Goal: Information Seeking & Learning: Learn about a topic

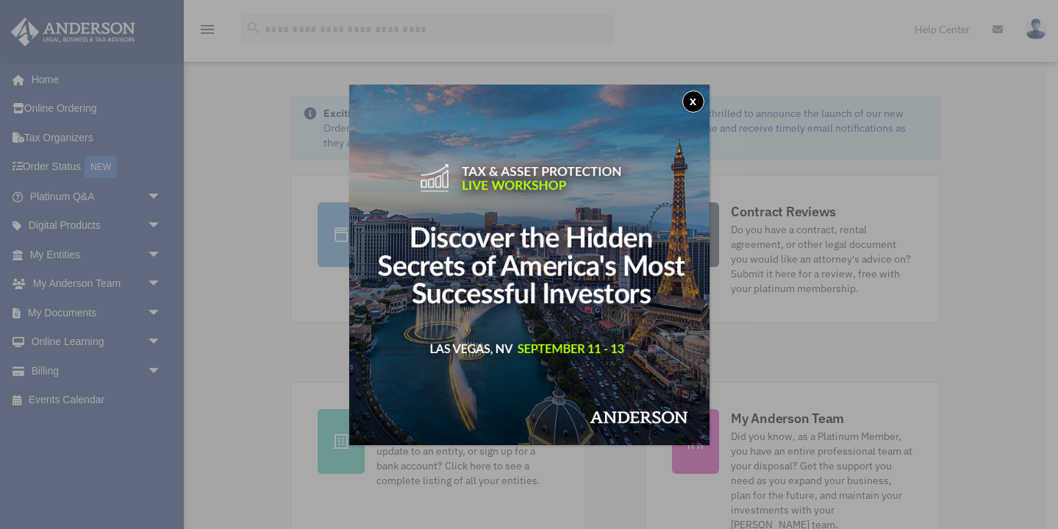
click at [688, 101] on button "x" at bounding box center [693, 101] width 22 height 22
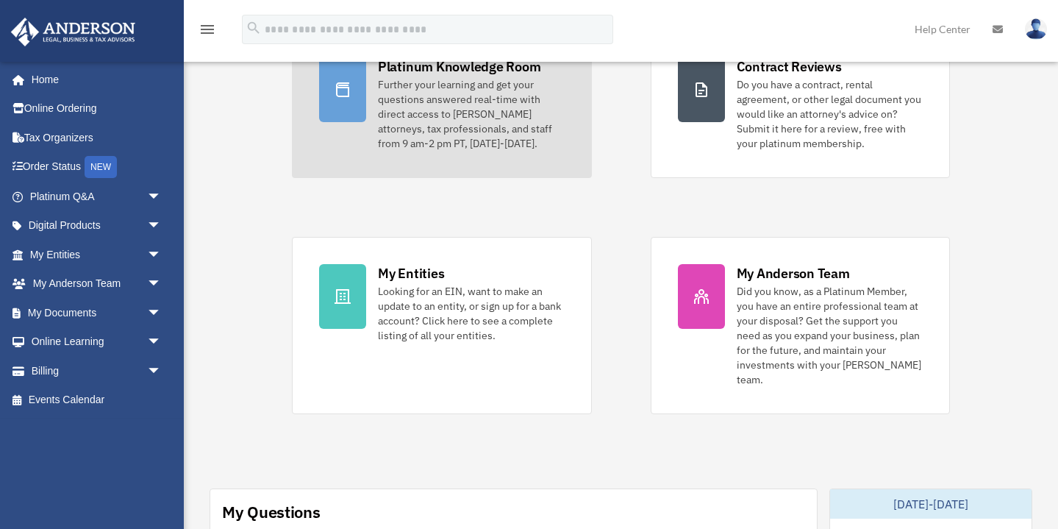
scroll to position [148, 0]
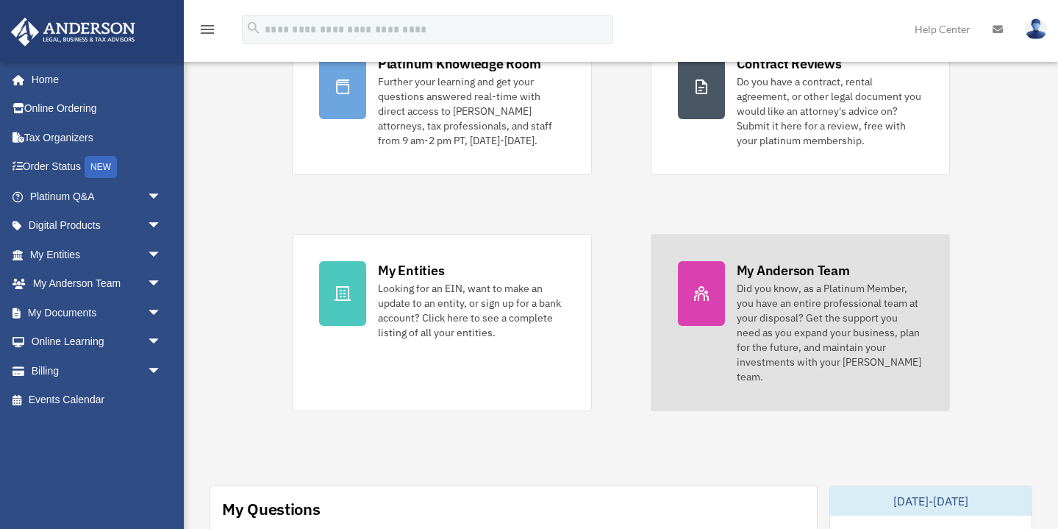
click at [725, 312] on link "My Anderson Team Did you know, as a Platinum Member, you have an entire profess…" at bounding box center [801, 322] width 300 height 177
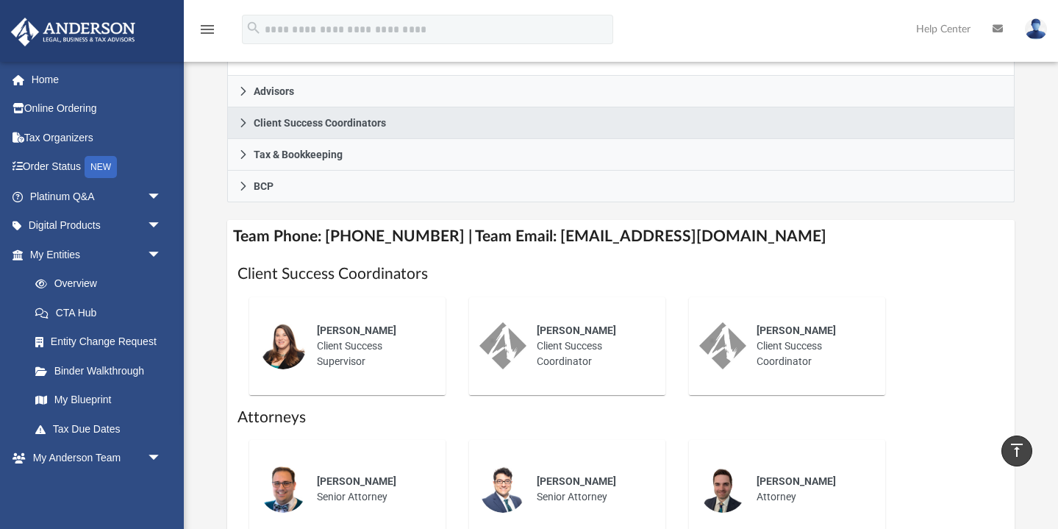
scroll to position [428, 0]
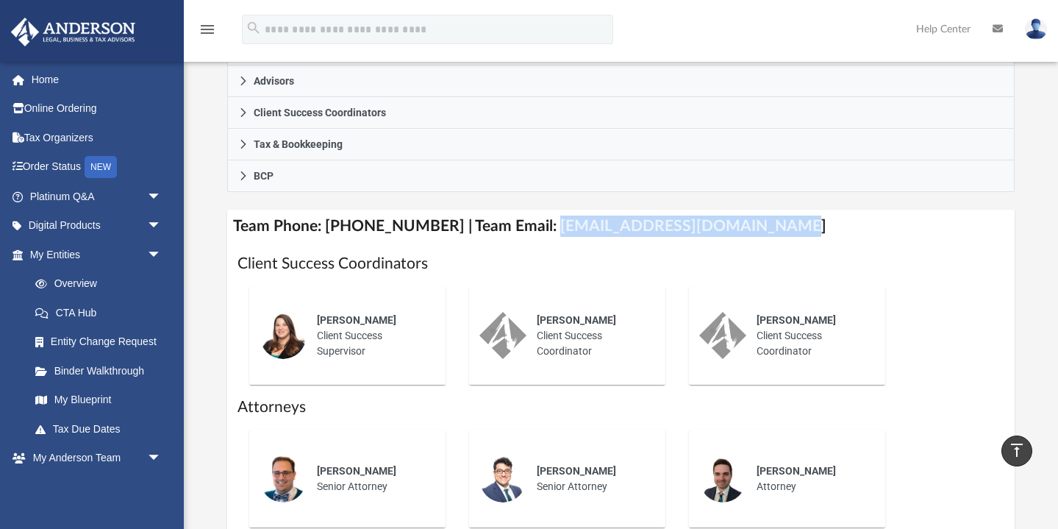
drag, startPoint x: 532, startPoint y: 248, endPoint x: 748, endPoint y: 252, distance: 216.2
click at [748, 243] on h4 "Team Phone: (725) 201-7544 | Team Email: myteam@andersonadvisors.com" at bounding box center [620, 226] width 787 height 33
copy h4 "myteam@andersonadvisors.com"
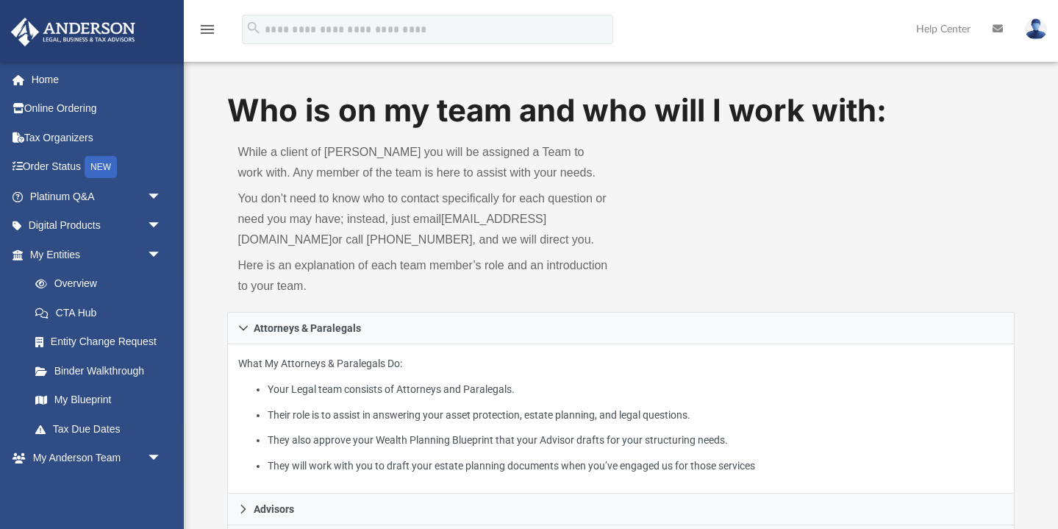
scroll to position [0, 0]
click at [61, 168] on link "Order Status NEW" at bounding box center [96, 167] width 173 height 30
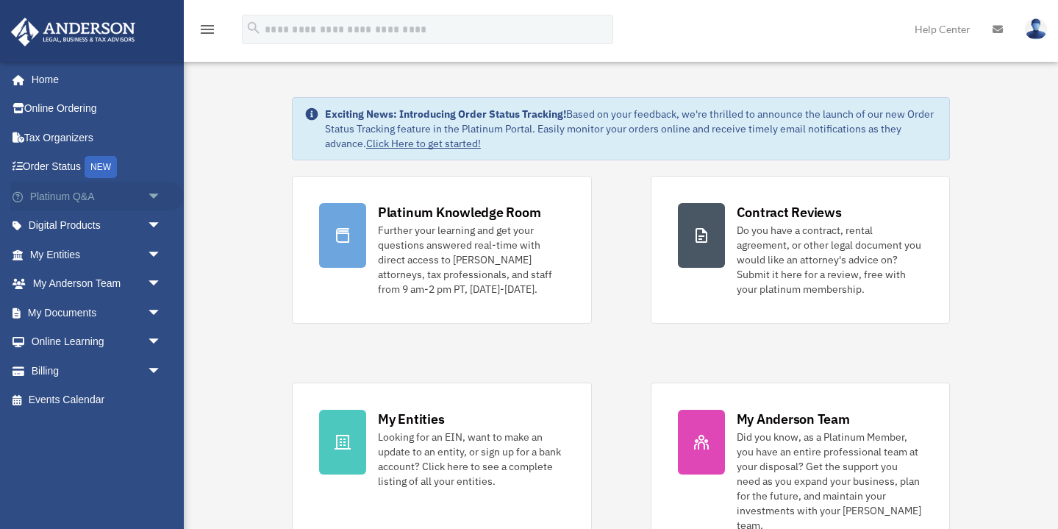
click at [147, 196] on span "arrow_drop_down" at bounding box center [161, 197] width 29 height 30
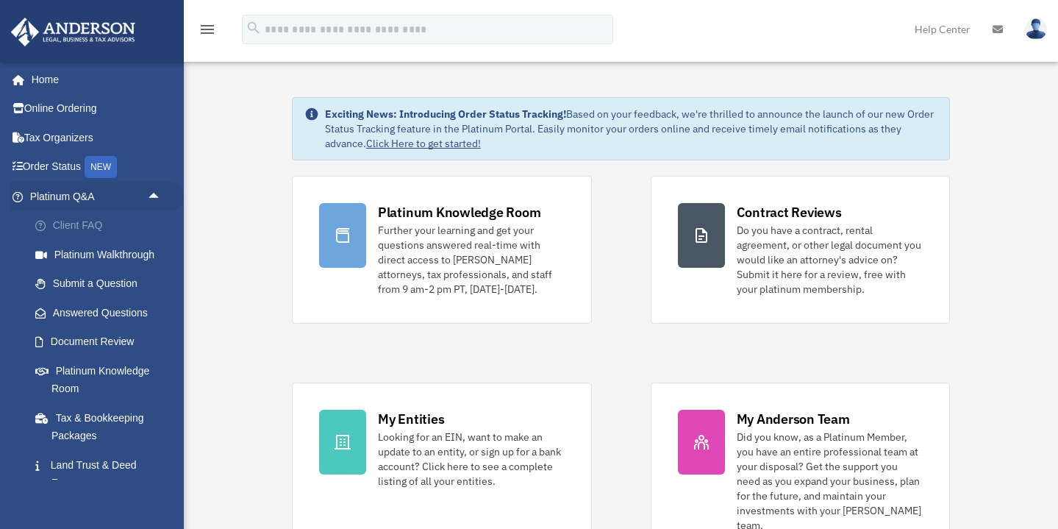
click at [103, 229] on link "Client FAQ" at bounding box center [102, 225] width 163 height 29
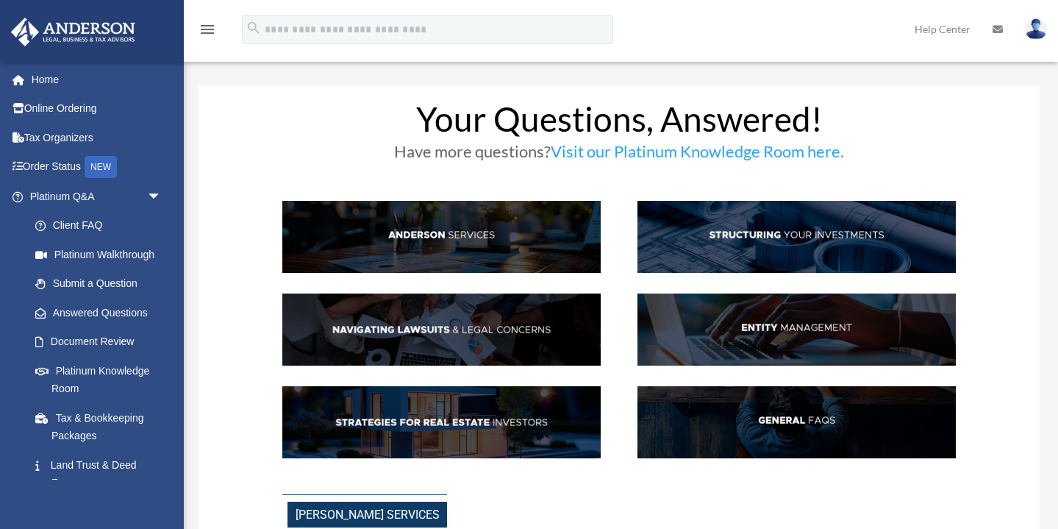
click at [448, 241] on img at bounding box center [441, 237] width 318 height 72
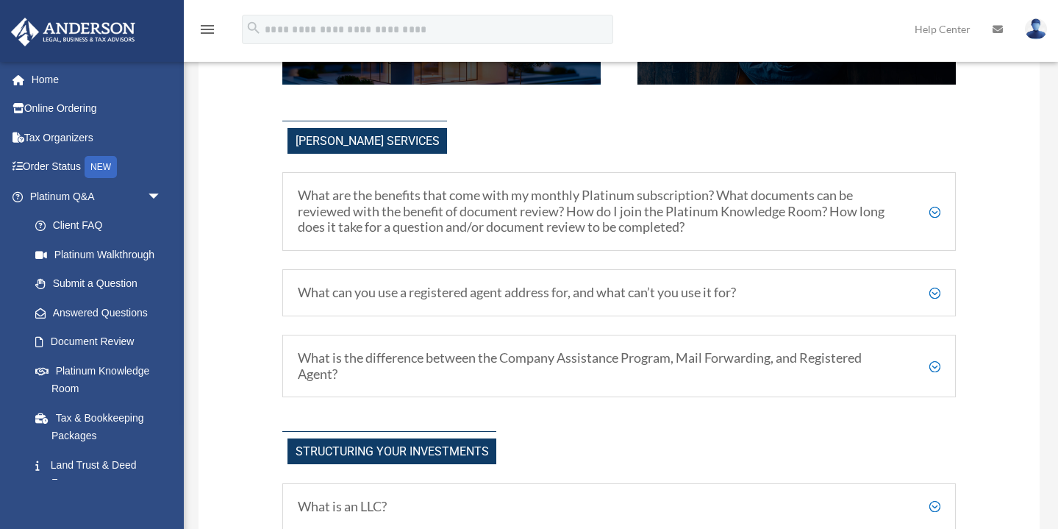
scroll to position [405, 0]
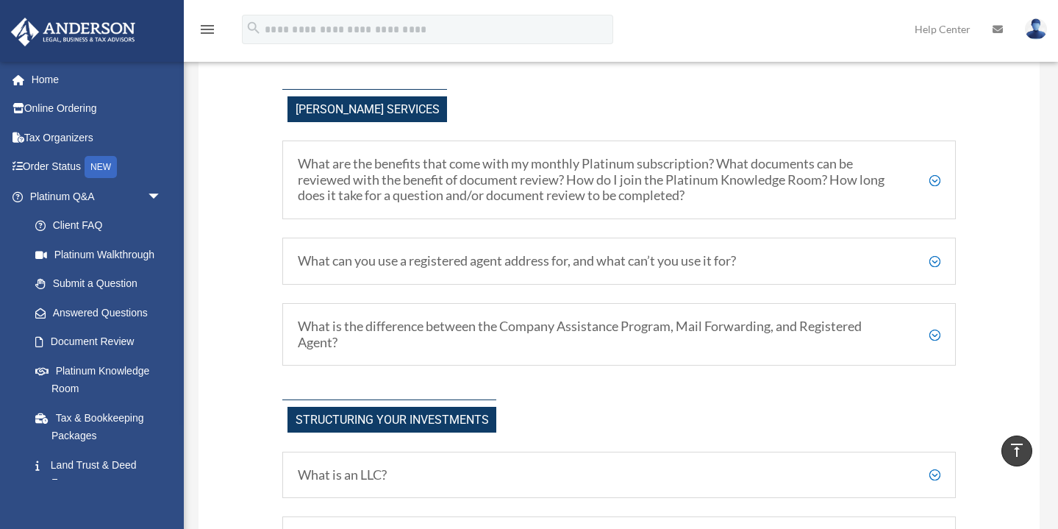
click at [428, 196] on h5 "What are the benefits that come with my monthly Platinum subscription? What doc…" at bounding box center [619, 180] width 642 height 48
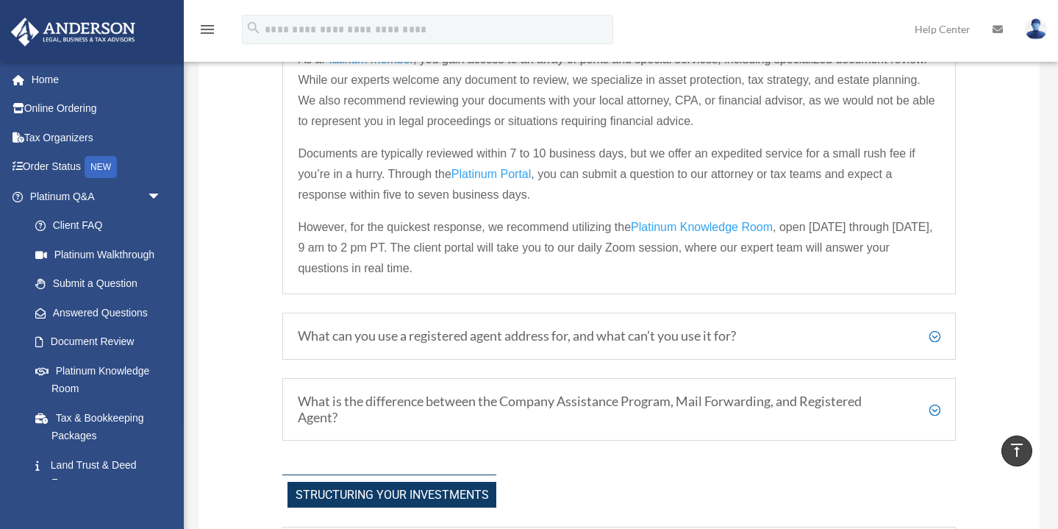
scroll to position [580, 0]
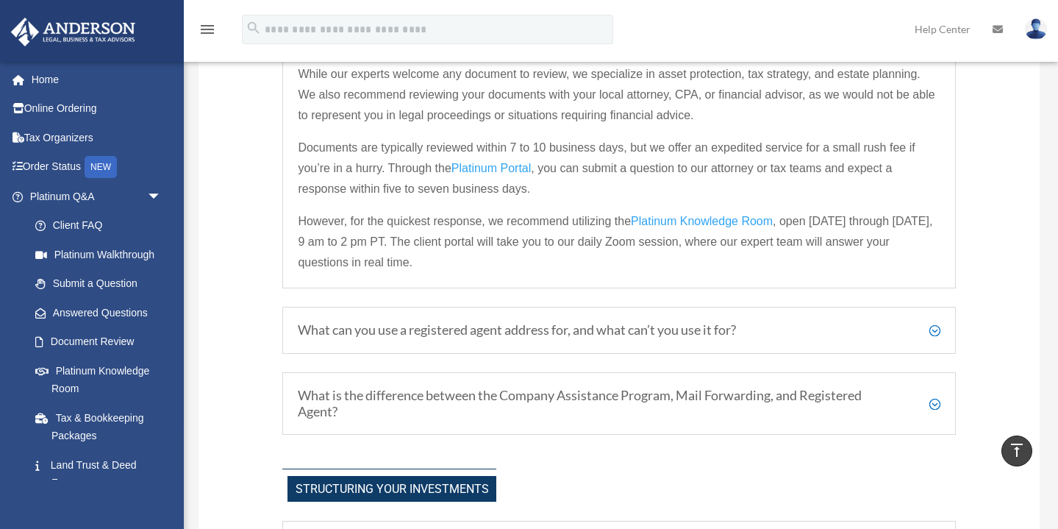
click at [407, 333] on h5 "What can you use a registered agent address for, and what can’t you use it for?" at bounding box center [619, 330] width 642 height 16
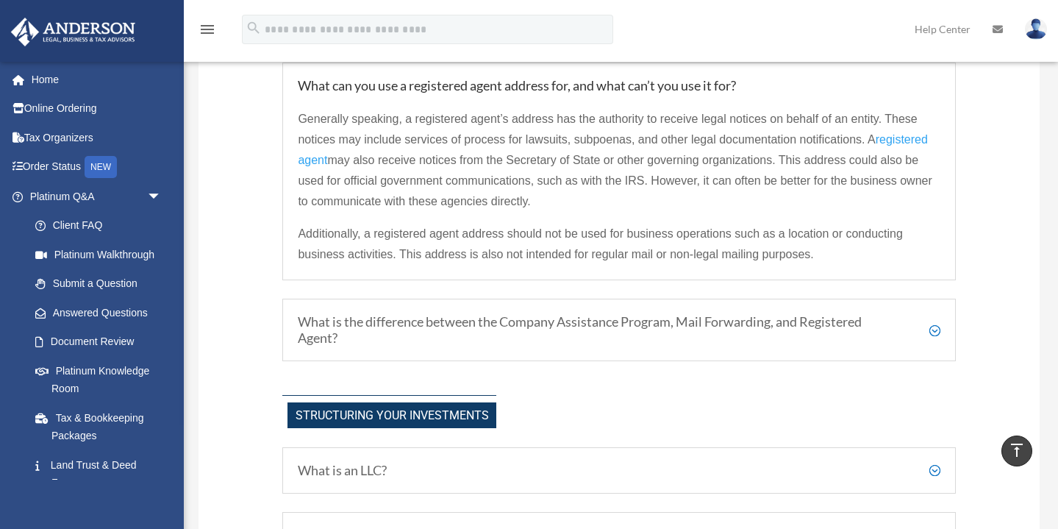
click at [554, 329] on h5 "What is the difference between the Company Assistance Program, Mail Forwarding,…" at bounding box center [619, 330] width 642 height 32
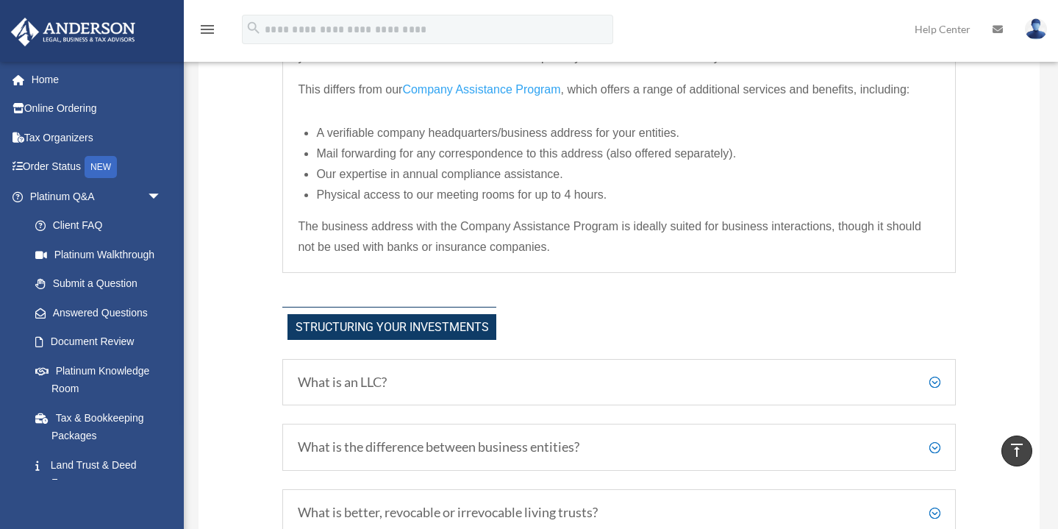
scroll to position [743, 0]
click at [398, 378] on h5 "What is an LLC?" at bounding box center [619, 382] width 642 height 16
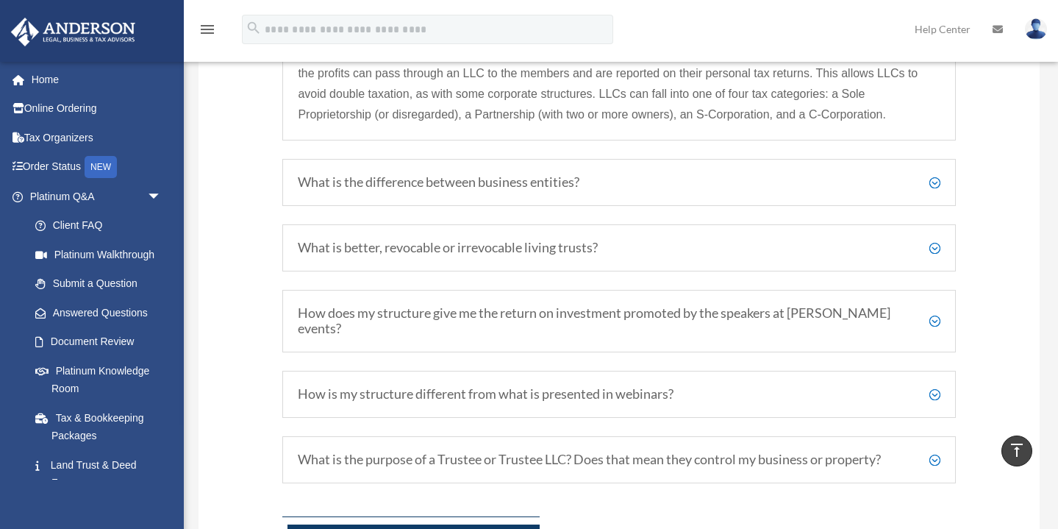
scroll to position [1201, 0]
click at [425, 188] on h5 "What is the difference between business entities?" at bounding box center [619, 180] width 642 height 16
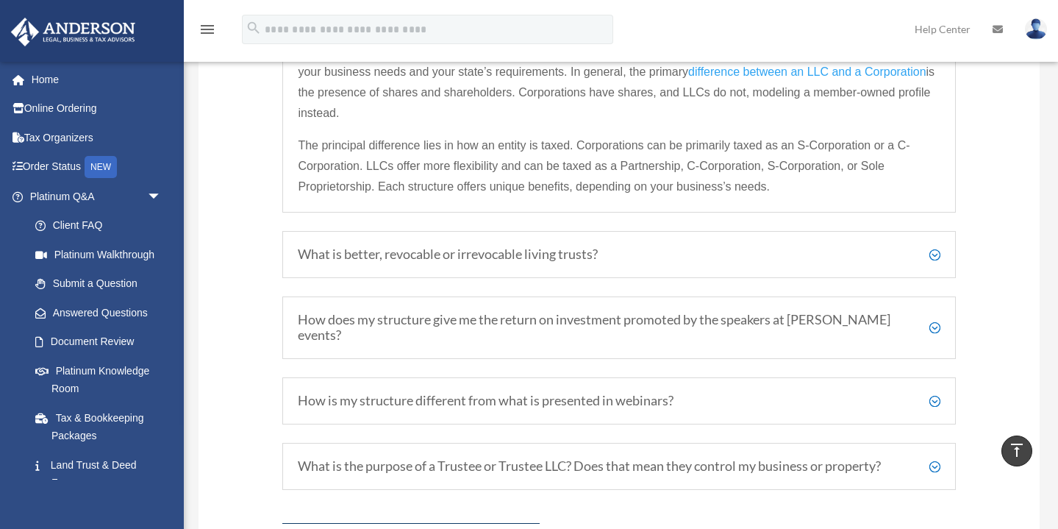
scroll to position [1175, 0]
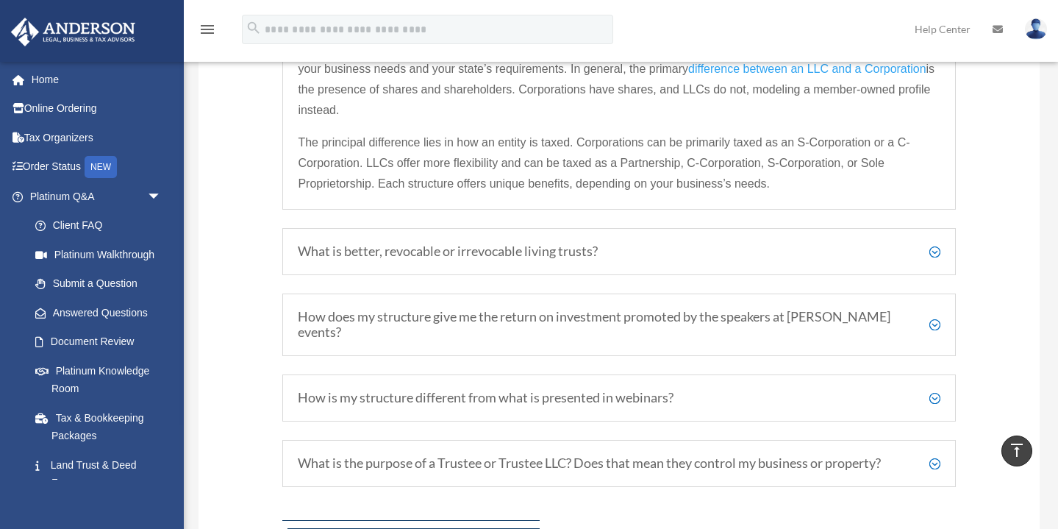
click at [389, 249] on h5 "What is better, revocable or irrevocable living trusts?" at bounding box center [619, 251] width 642 height 16
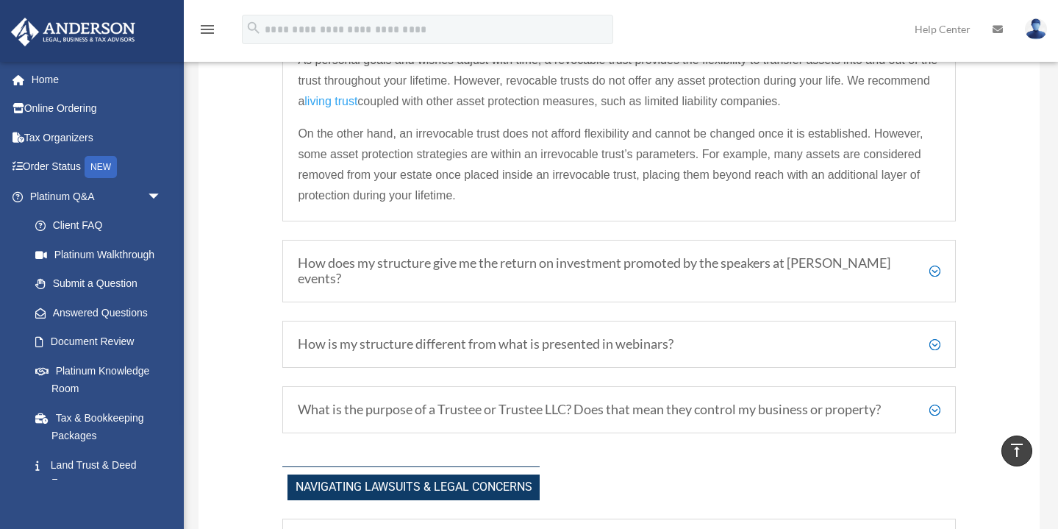
scroll to position [1284, 0]
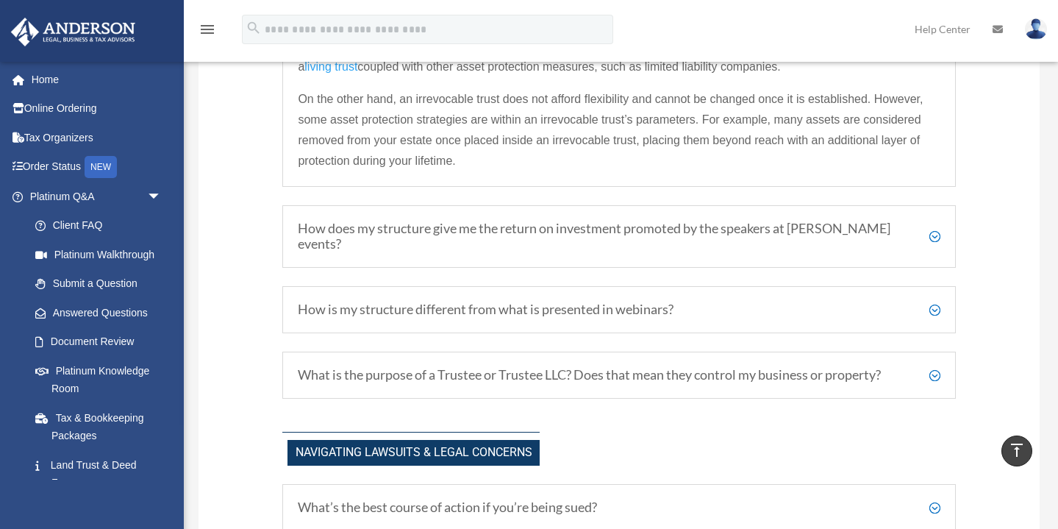
click at [393, 227] on h5 "How does my structure give me the return on investment promoted by the speakers…" at bounding box center [619, 237] width 642 height 32
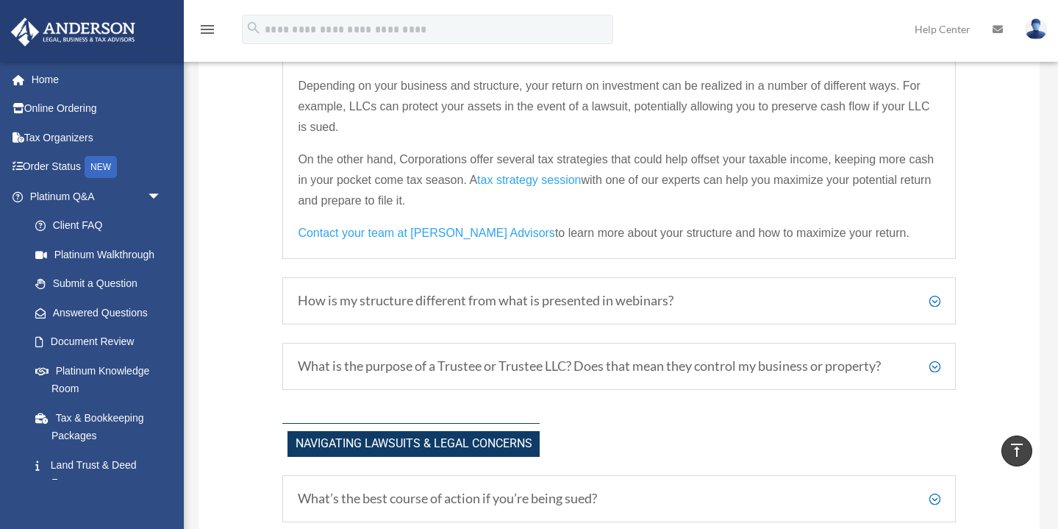
scroll to position [1229, 0]
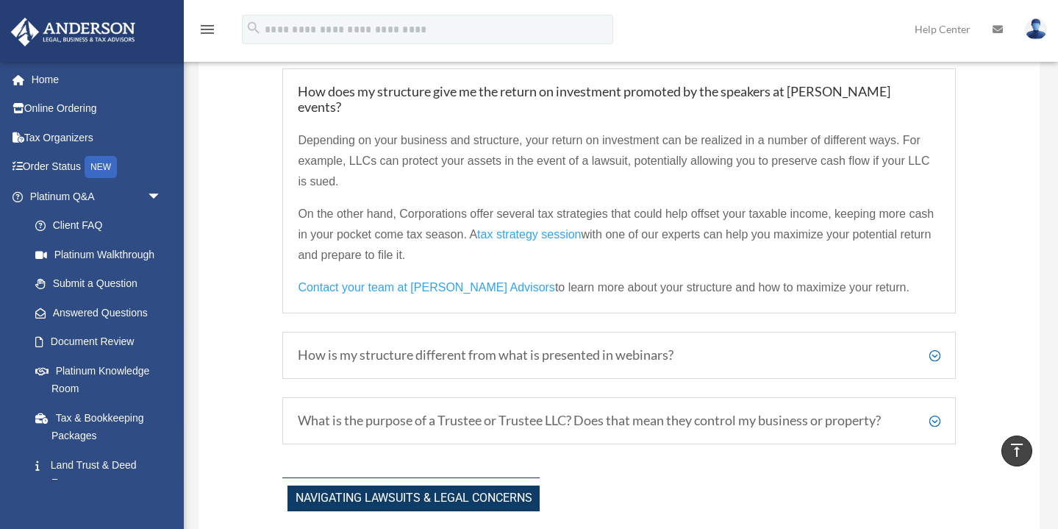
click at [606, 347] on h5 "How is my structure different from what is presented in webinars?" at bounding box center [619, 355] width 642 height 16
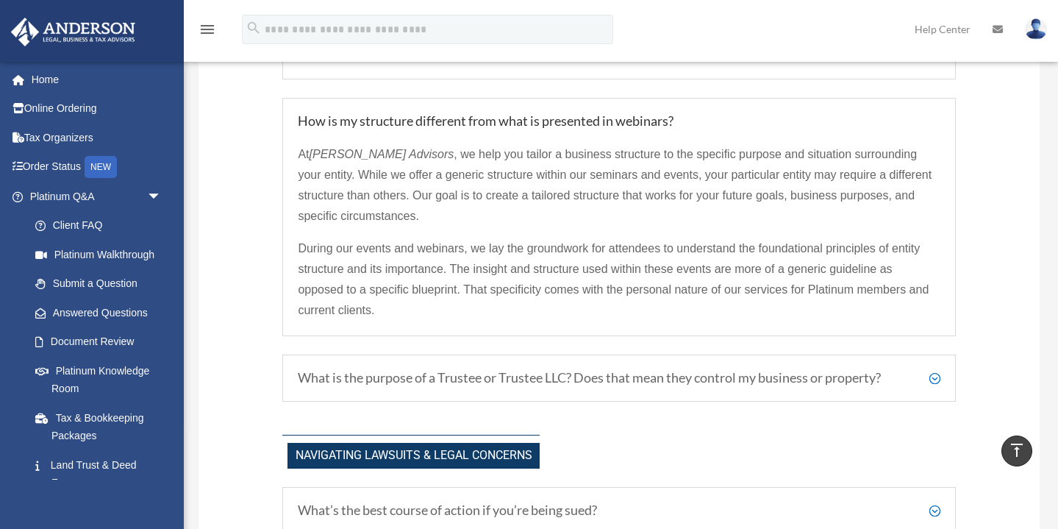
scroll to position [1306, 0]
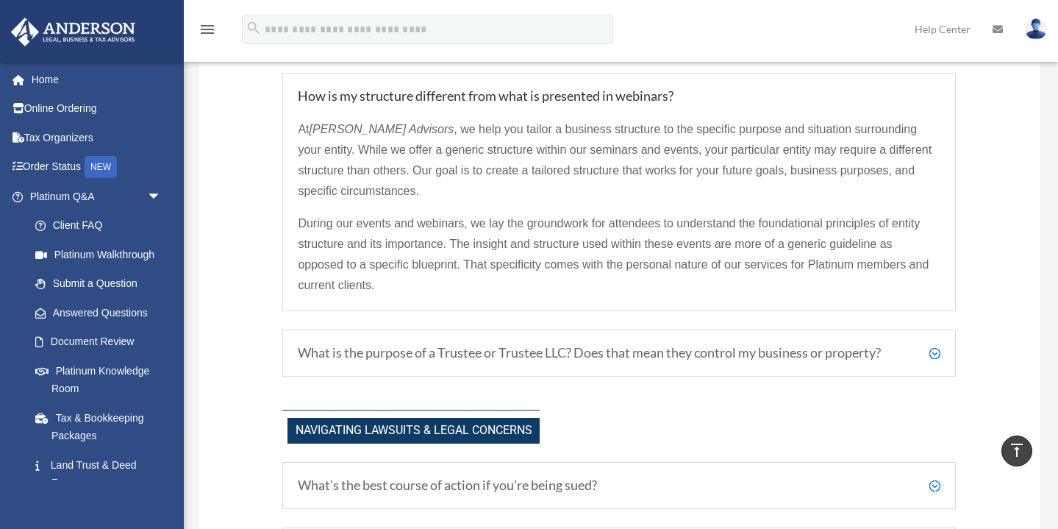
click at [449, 345] on h5 "What is the purpose of a Trustee or Trustee LLC? Does that mean they control my…" at bounding box center [619, 353] width 642 height 16
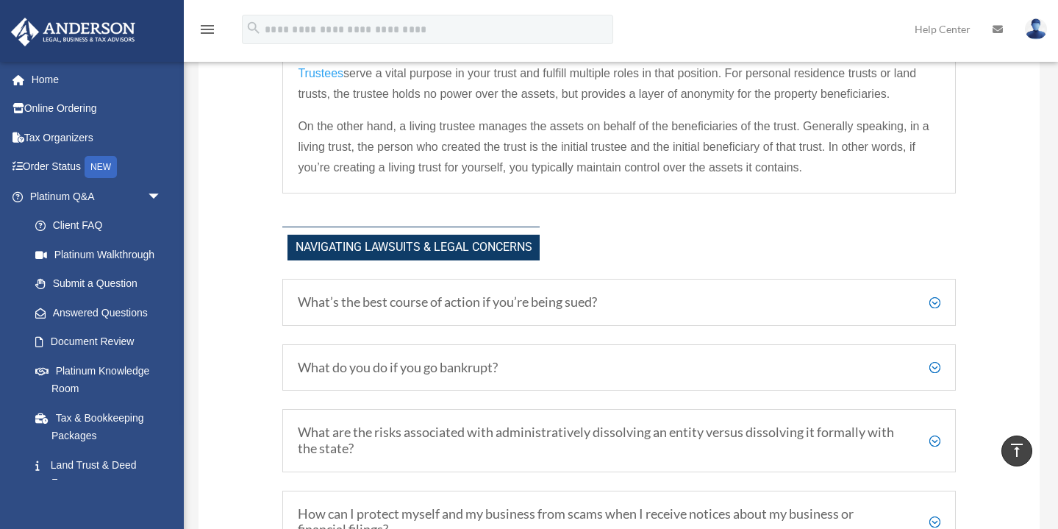
scroll to position [1430, 0]
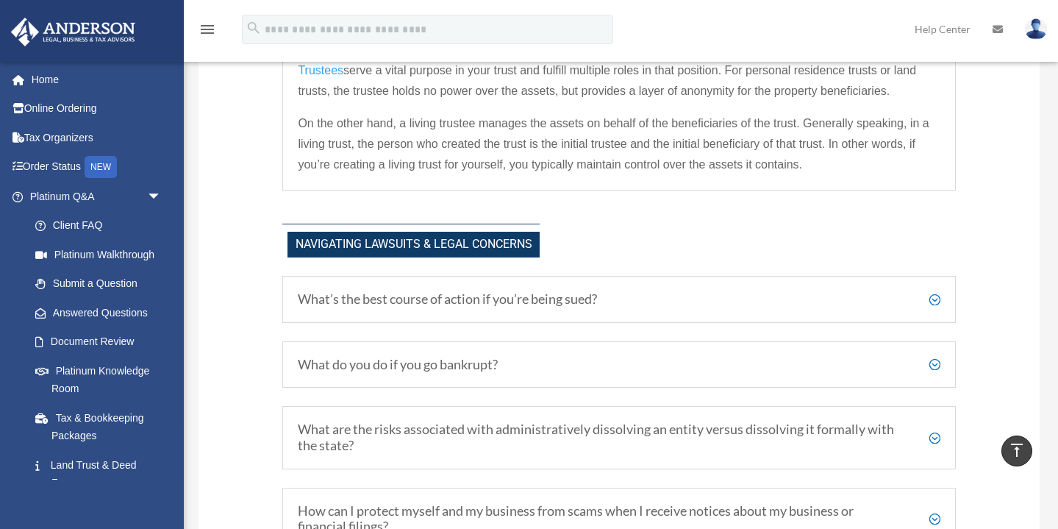
click at [449, 291] on h5 "What’s the best course of action if you’re being sued?" at bounding box center [619, 299] width 642 height 16
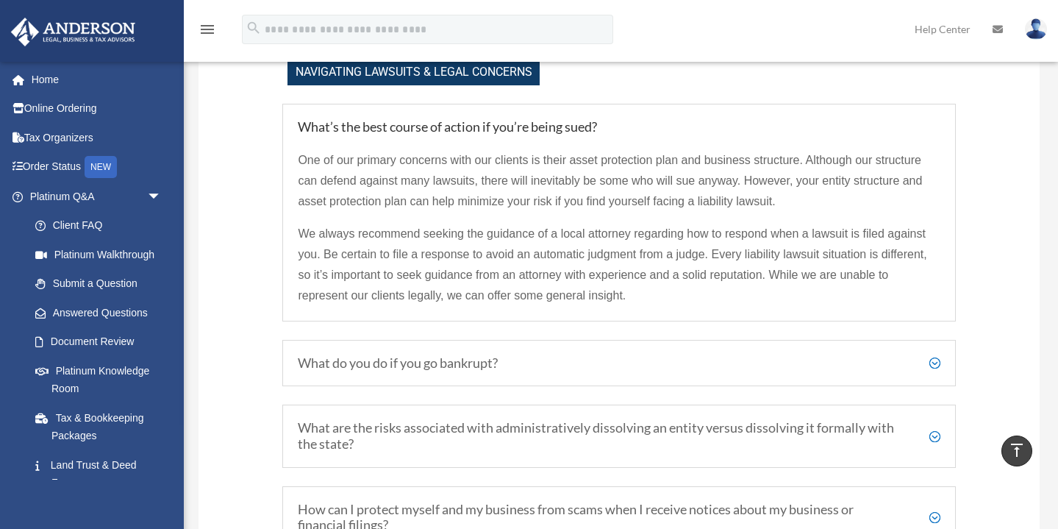
scroll to position [1600, 0]
click at [396, 357] on h5 "What do you do if you go bankrupt?" at bounding box center [619, 365] width 642 height 16
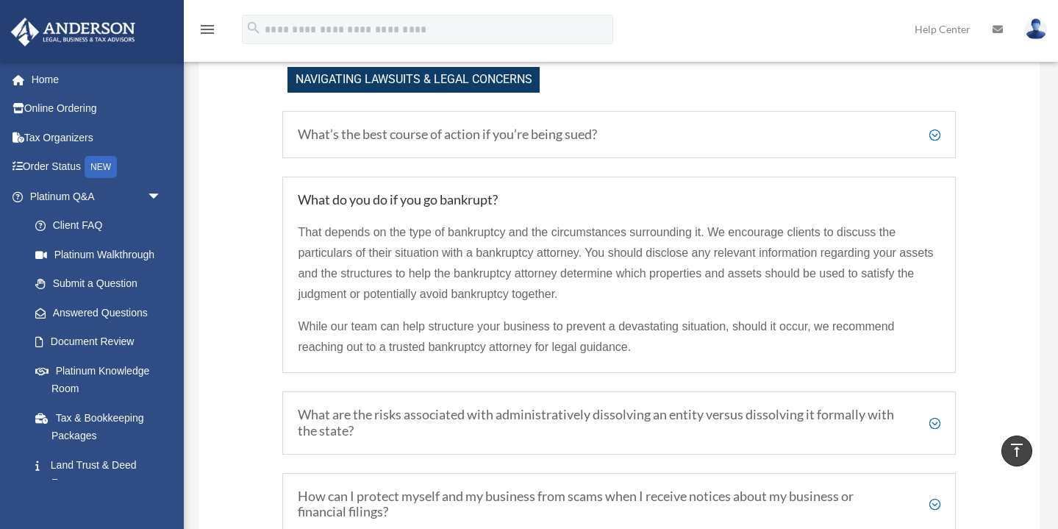
scroll to position [1593, 0]
click at [446, 408] on h5 "What are the risks associated with administratively dissolving an entity versus…" at bounding box center [619, 424] width 642 height 32
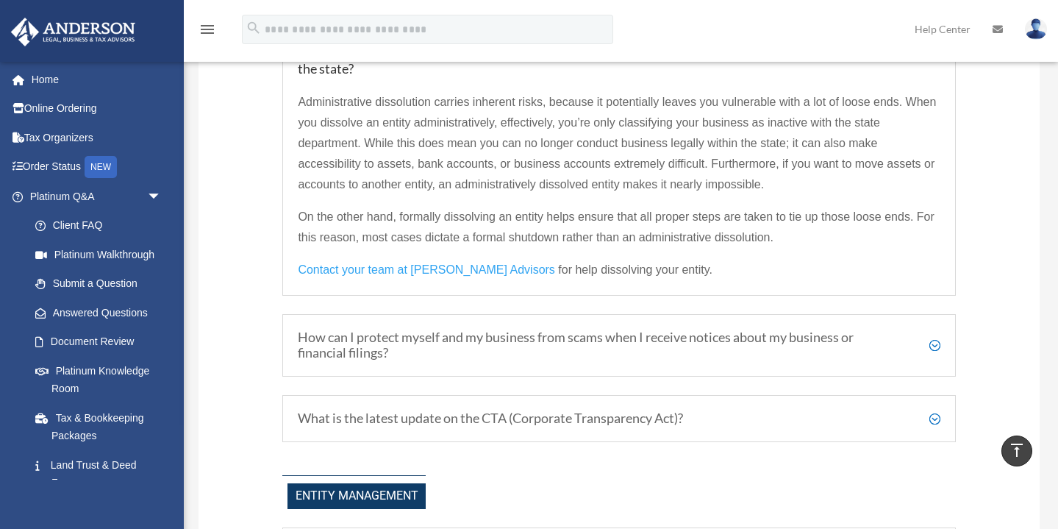
scroll to position [1806, 0]
click at [434, 410] on h5 "What is the latest update on the CTA (Corporate Transparency Act)?" at bounding box center [619, 418] width 642 height 16
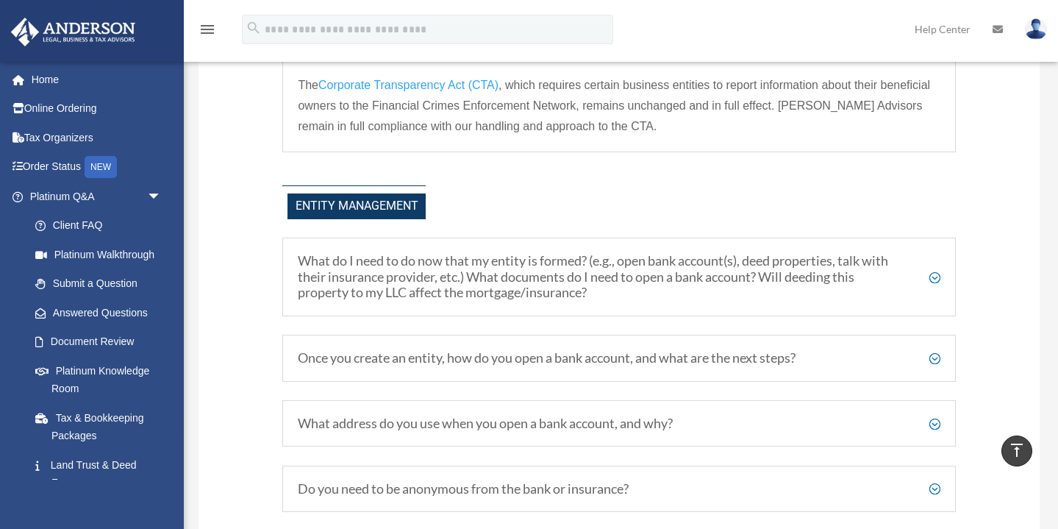
scroll to position [1970, 0]
click at [526, 349] on h5 "Once you create an entity, how do you open a bank account, and what are the nex…" at bounding box center [619, 357] width 642 height 16
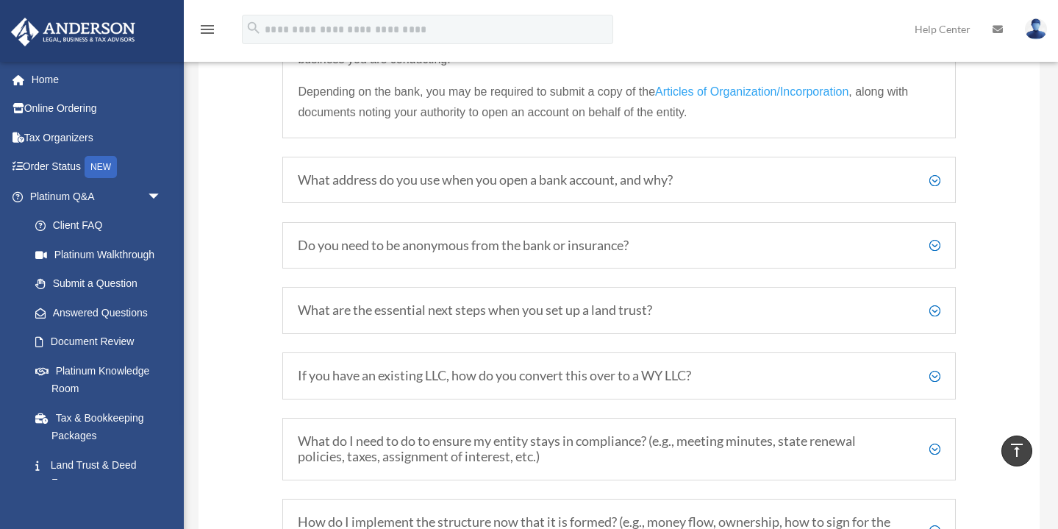
scroll to position [2350, 0]
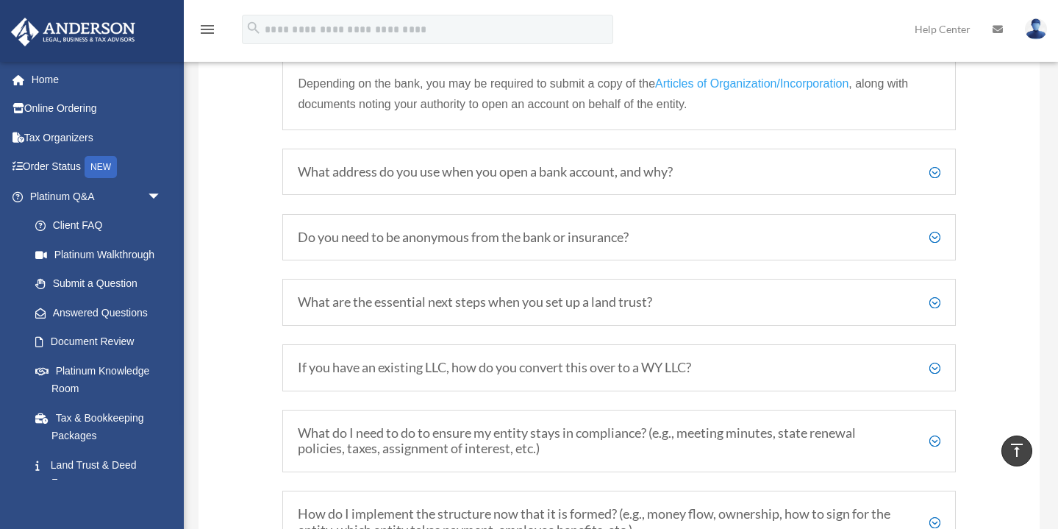
click at [453, 359] on h5 "If you have an existing LLC, how do you convert this over to a WY LLC?" at bounding box center [619, 367] width 642 height 16
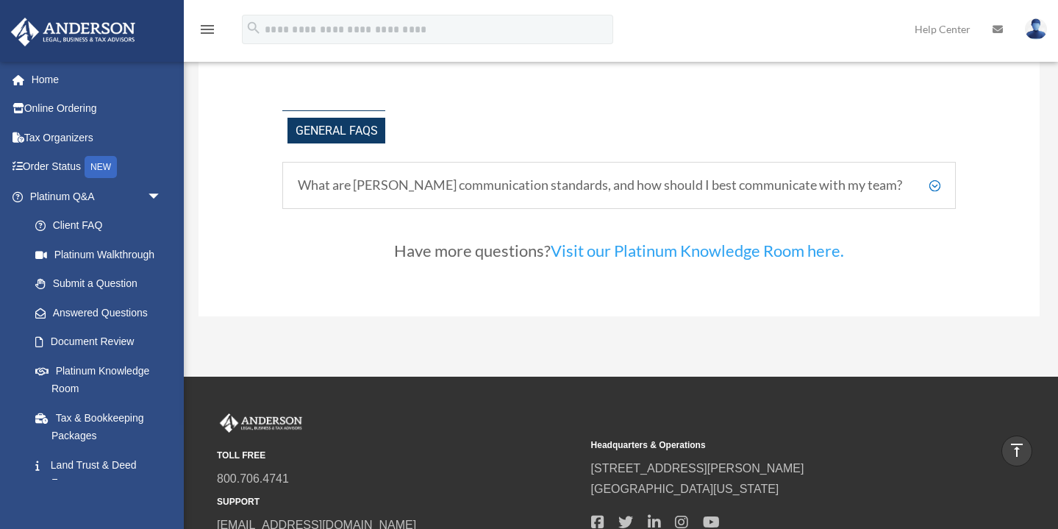
scroll to position [3941, 0]
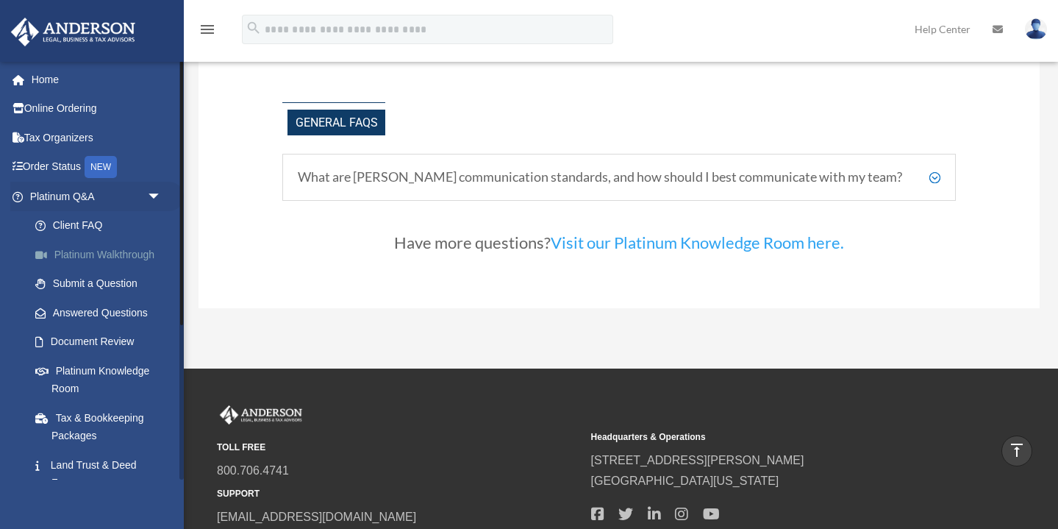
click at [99, 254] on link "Platinum Walkthrough" at bounding box center [102, 254] width 163 height 29
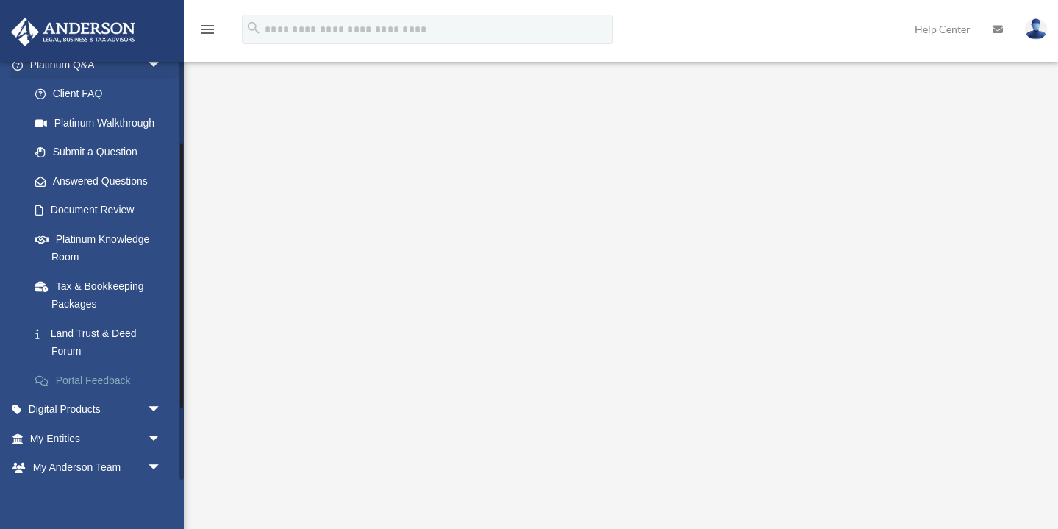
scroll to position [132, 0]
click at [103, 404] on link "Digital Products arrow_drop_down" at bounding box center [96, 408] width 173 height 29
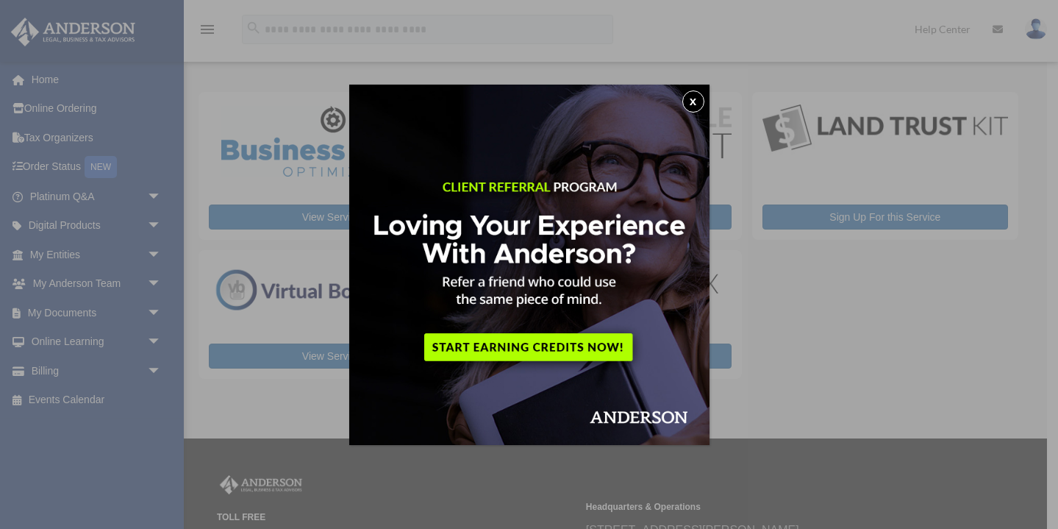
click at [692, 107] on button "x" at bounding box center [693, 101] width 22 height 22
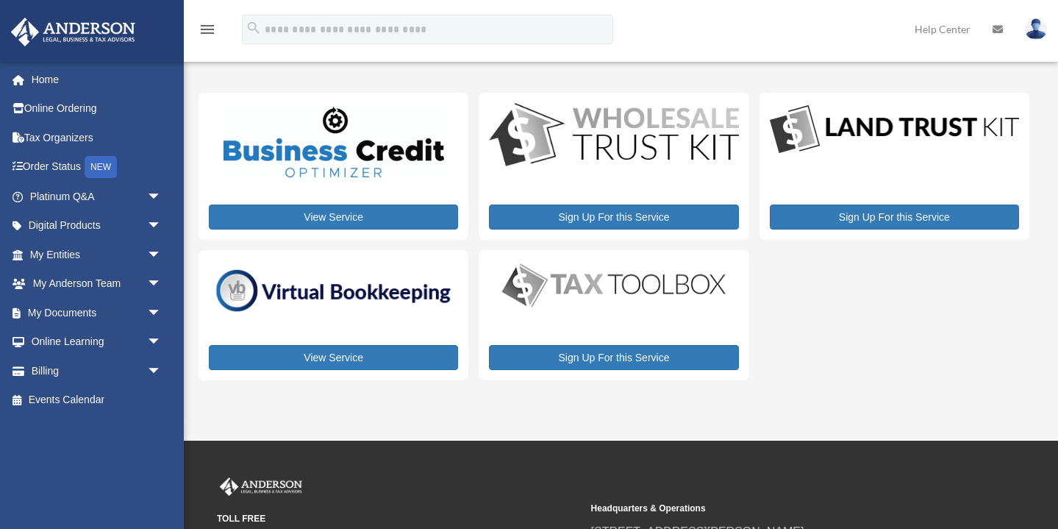
click at [351, 286] on img at bounding box center [333, 291] width 249 height 54
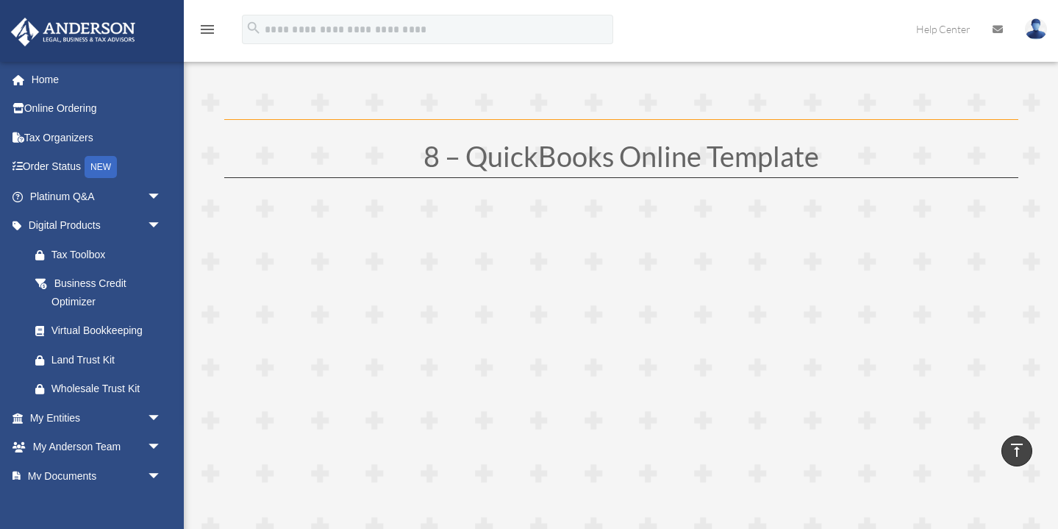
scroll to position [3921, 0]
